Goal: Check status: Check status

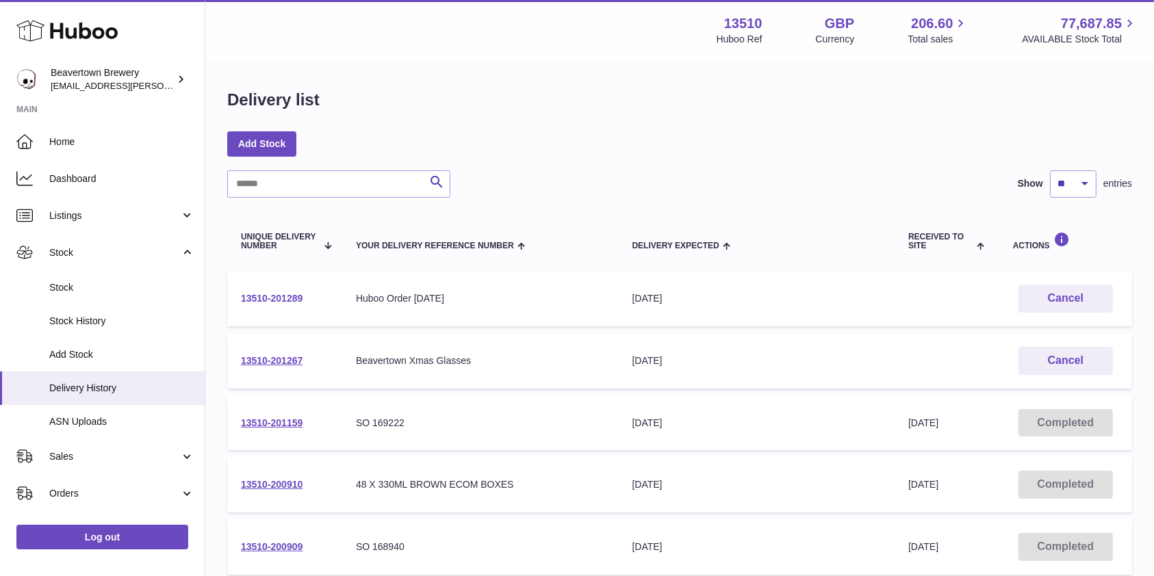
click at [281, 294] on link "13510-201289" at bounding box center [272, 298] width 62 height 11
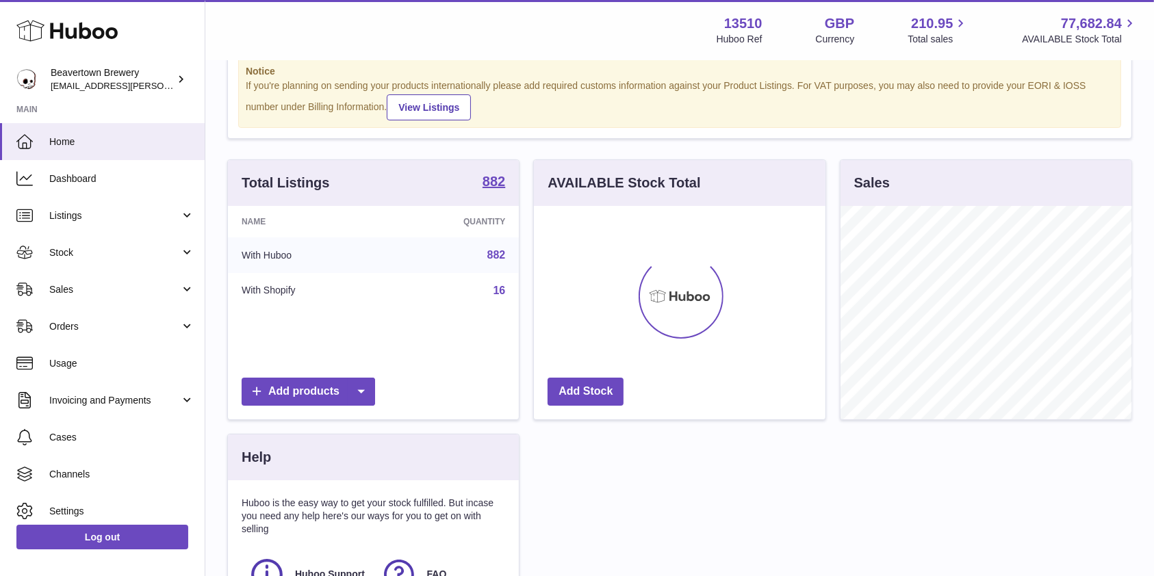
scroll to position [182, 0]
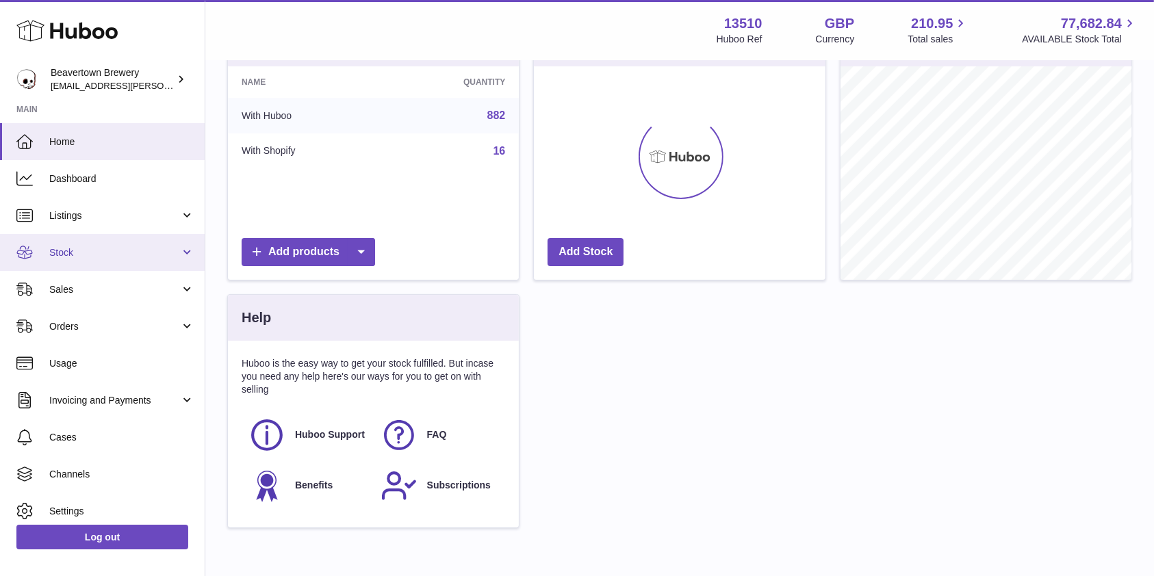
click at [83, 255] on span "Stock" at bounding box center [114, 252] width 131 height 13
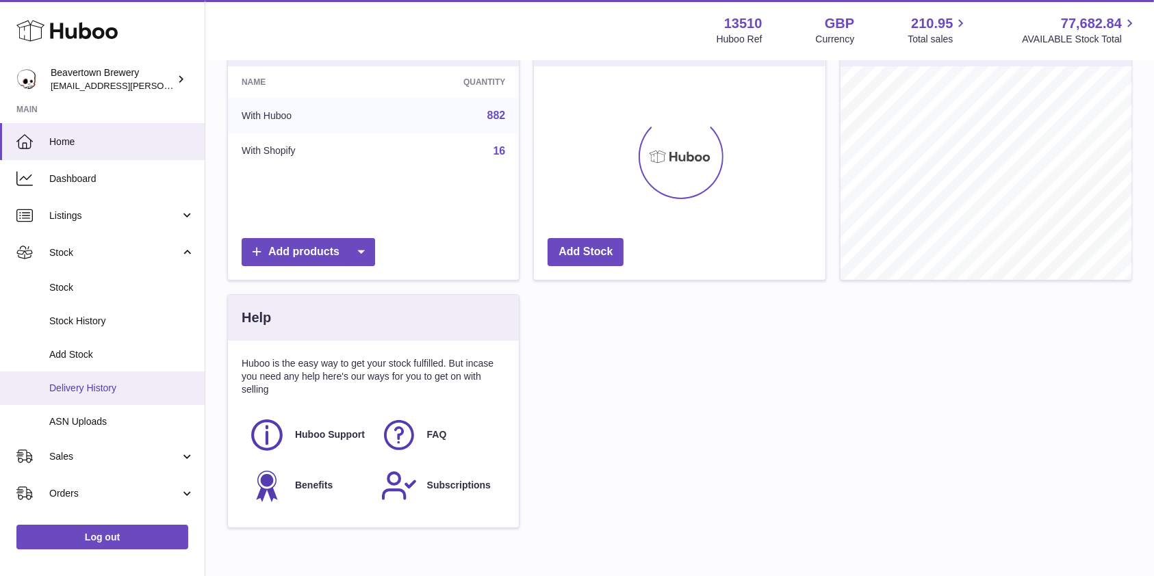
click at [92, 386] on span "Delivery History" at bounding box center [121, 388] width 145 height 13
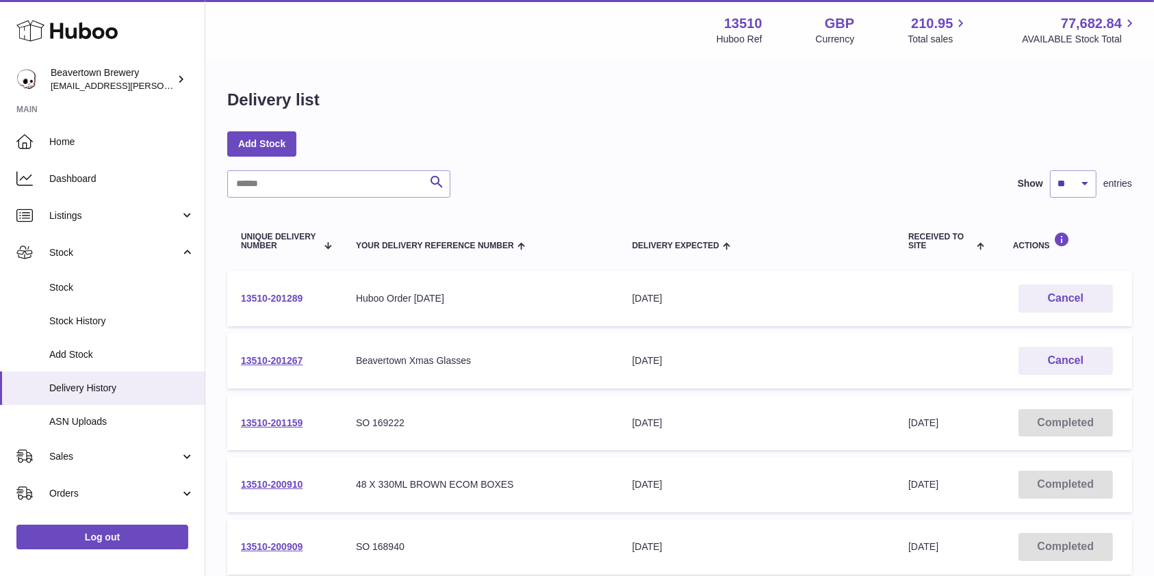
click at [265, 293] on link "13510-201289" at bounding box center [272, 298] width 62 height 11
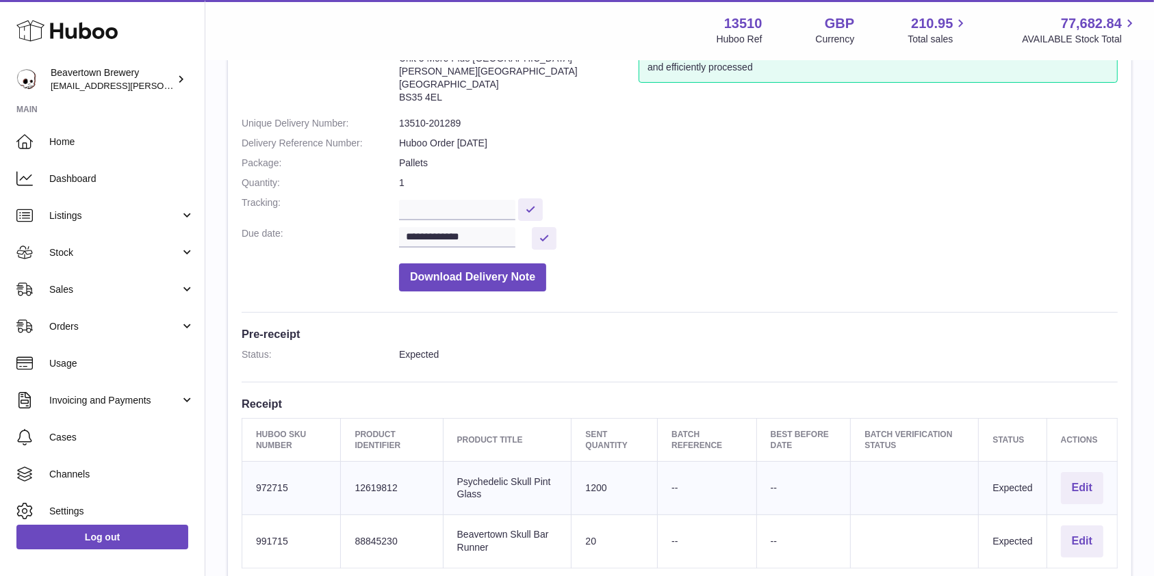
scroll to position [365, 0]
